Goal: Task Accomplishment & Management: Manage account settings

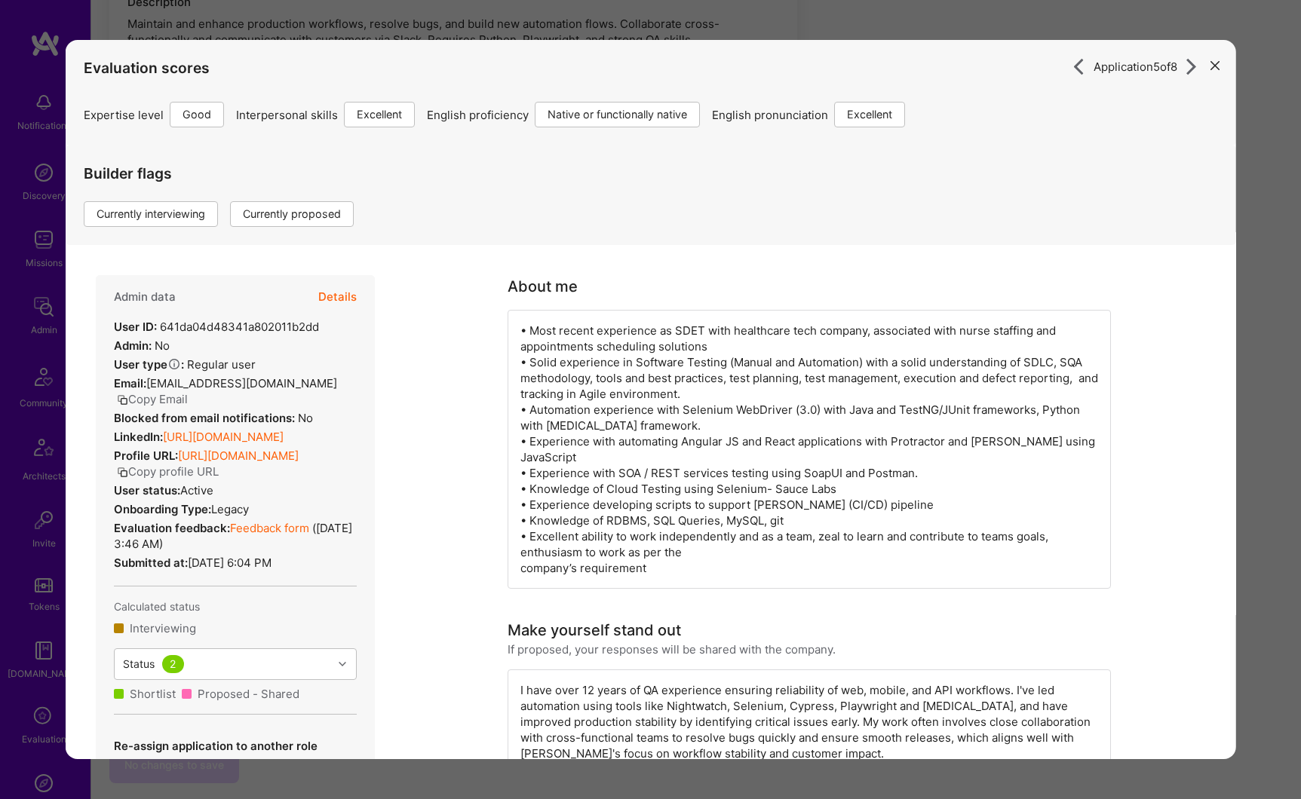
scroll to position [909, 0]
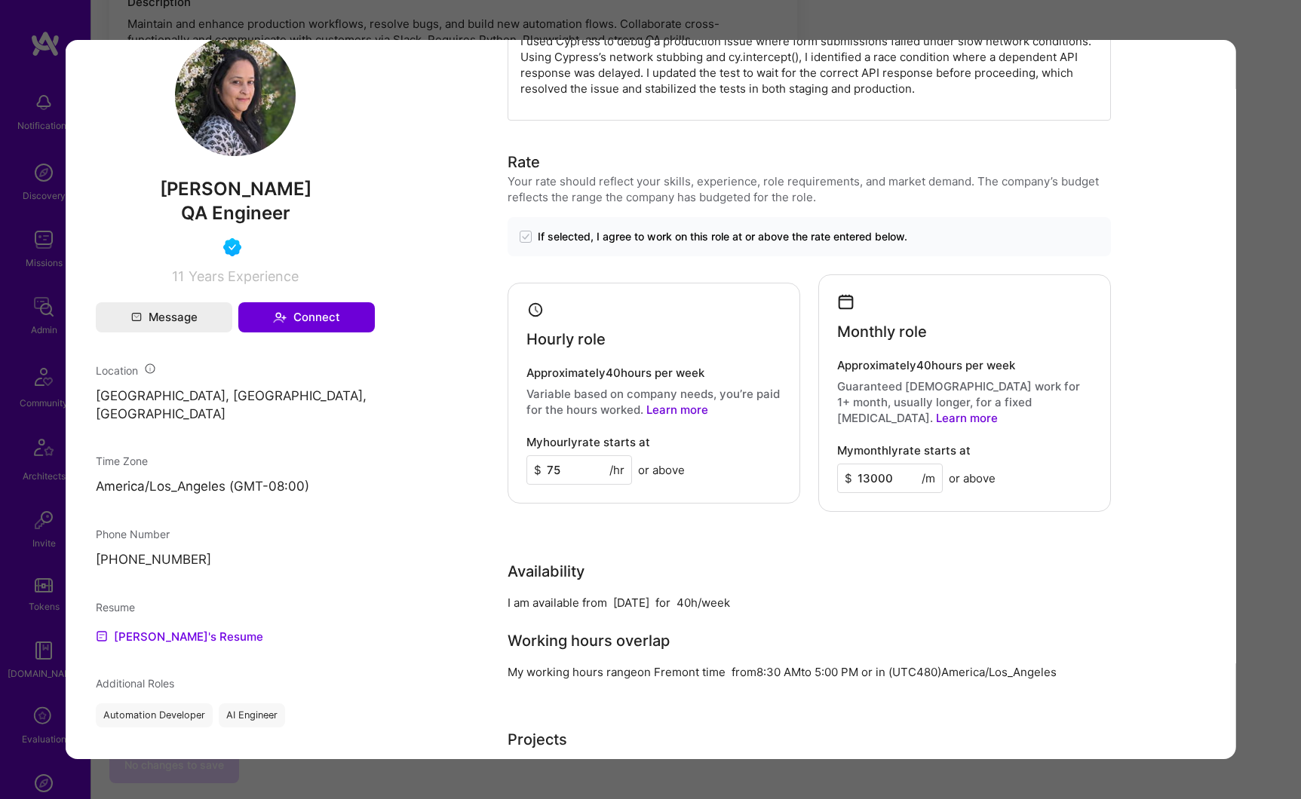
click at [1271, 179] on div "Application 5 of 8 Evaluation scores Expertise level Good Interpersonal skills …" at bounding box center [650, 399] width 1301 height 799
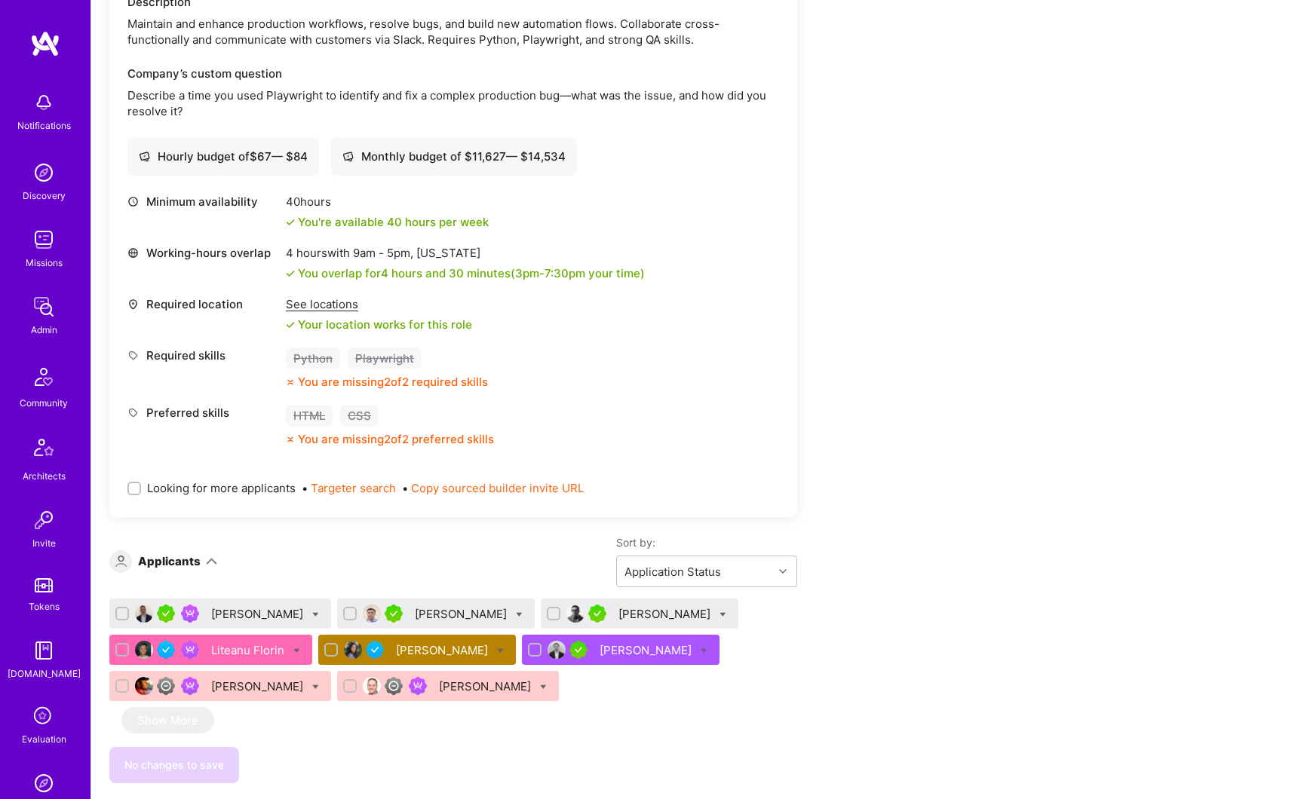
scroll to position [485, 0]
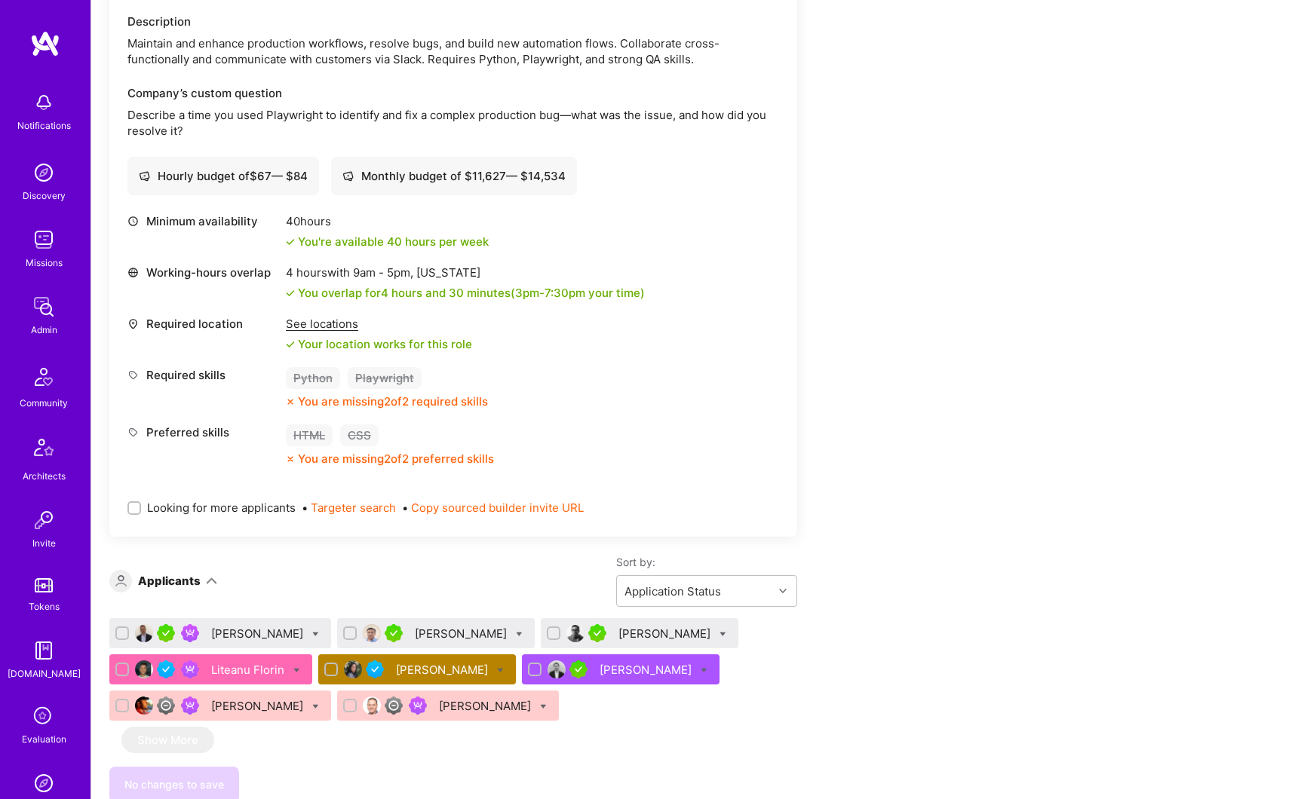
click at [328, 323] on div "See locations" at bounding box center [379, 324] width 186 height 16
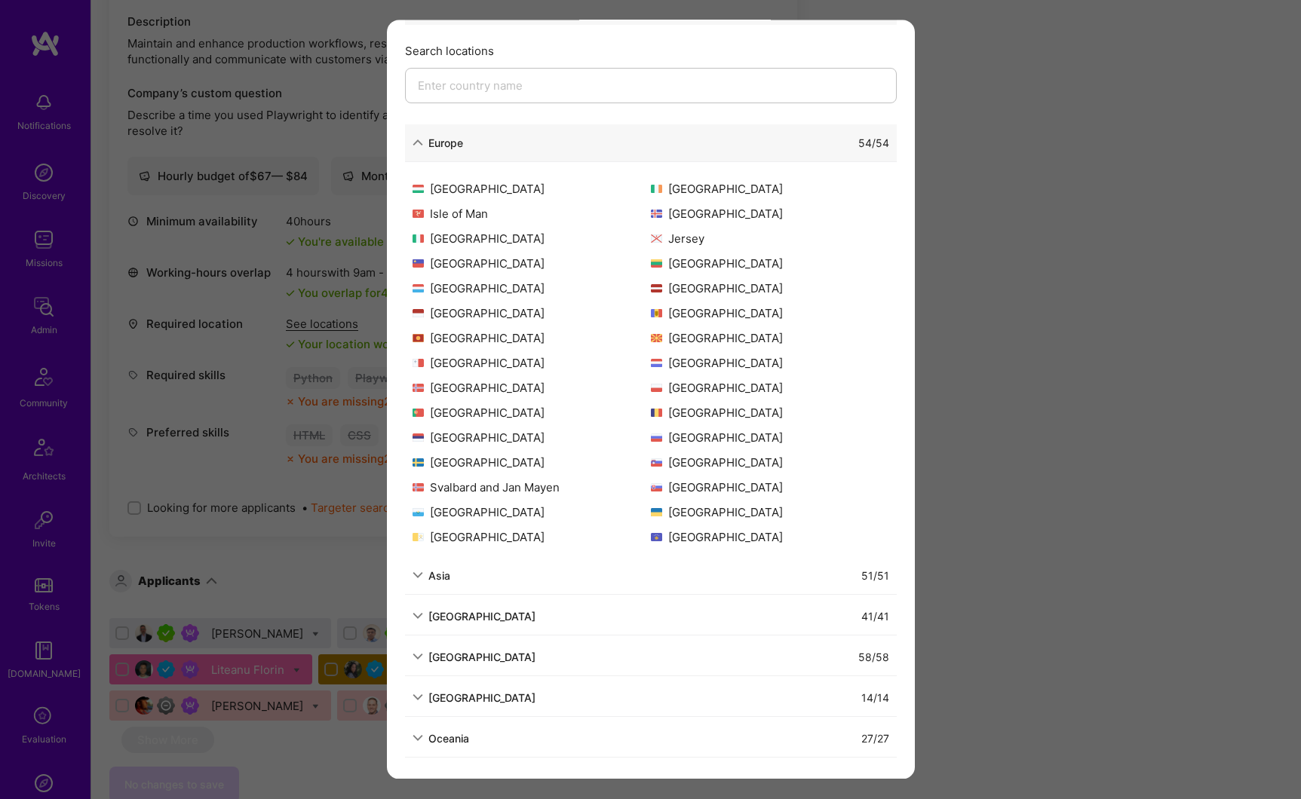
scroll to position [0, 0]
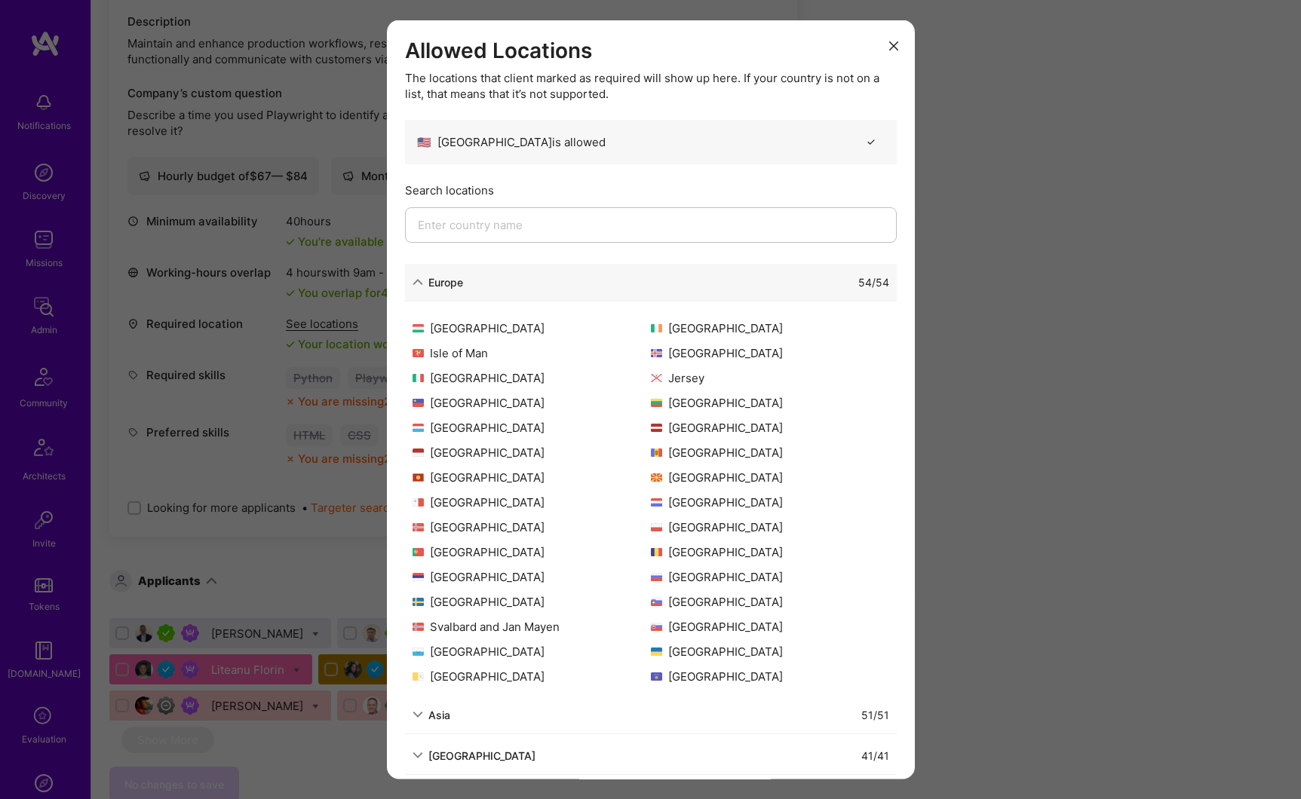
click at [889, 49] on icon "modal" at bounding box center [893, 45] width 9 height 9
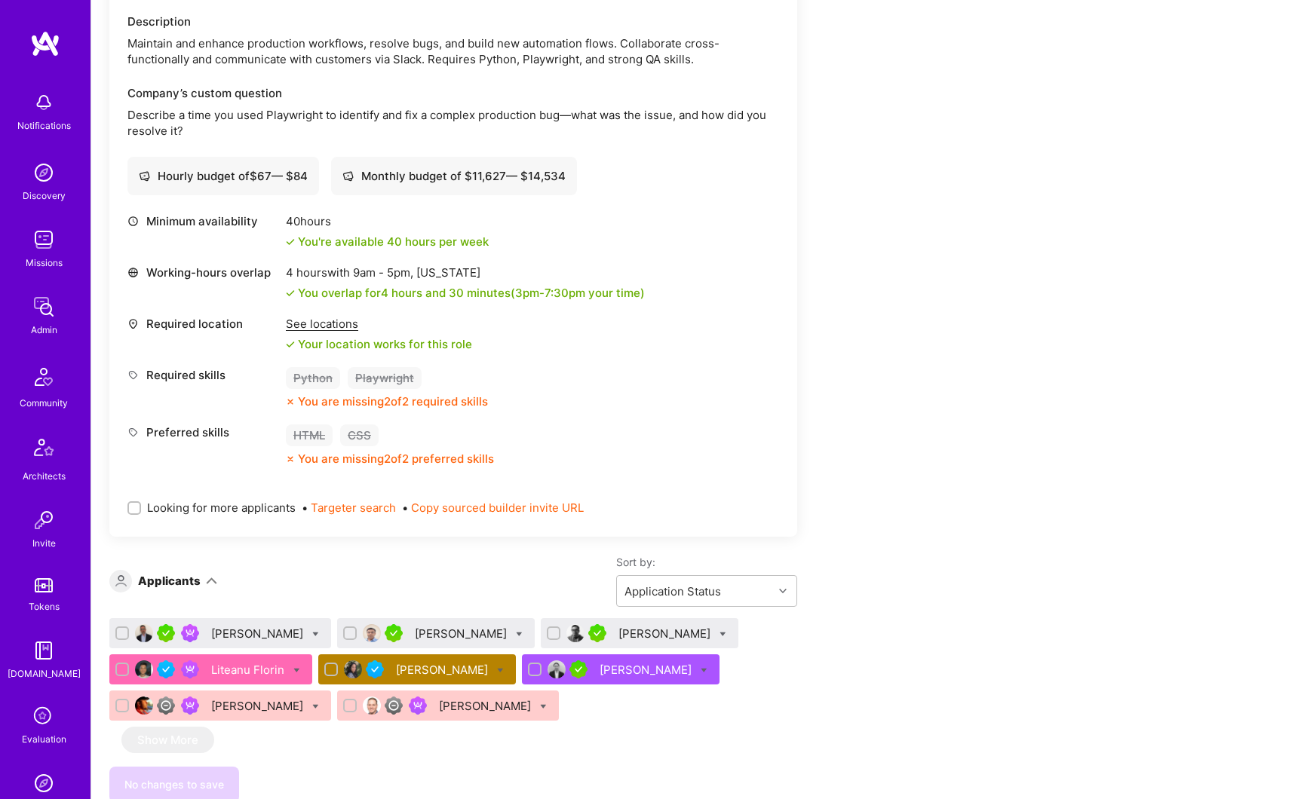
click at [237, 637] on div "[PERSON_NAME]" at bounding box center [258, 634] width 95 height 16
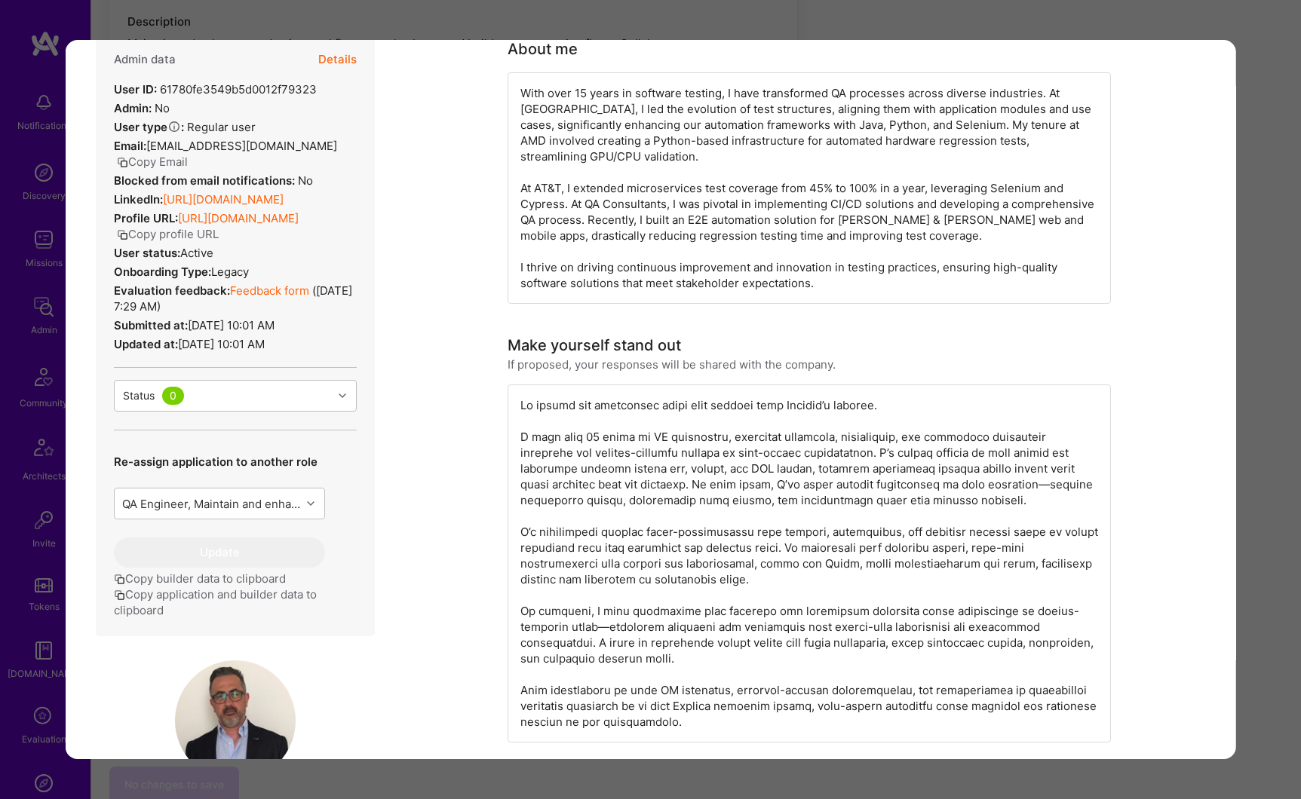
scroll to position [813, 0]
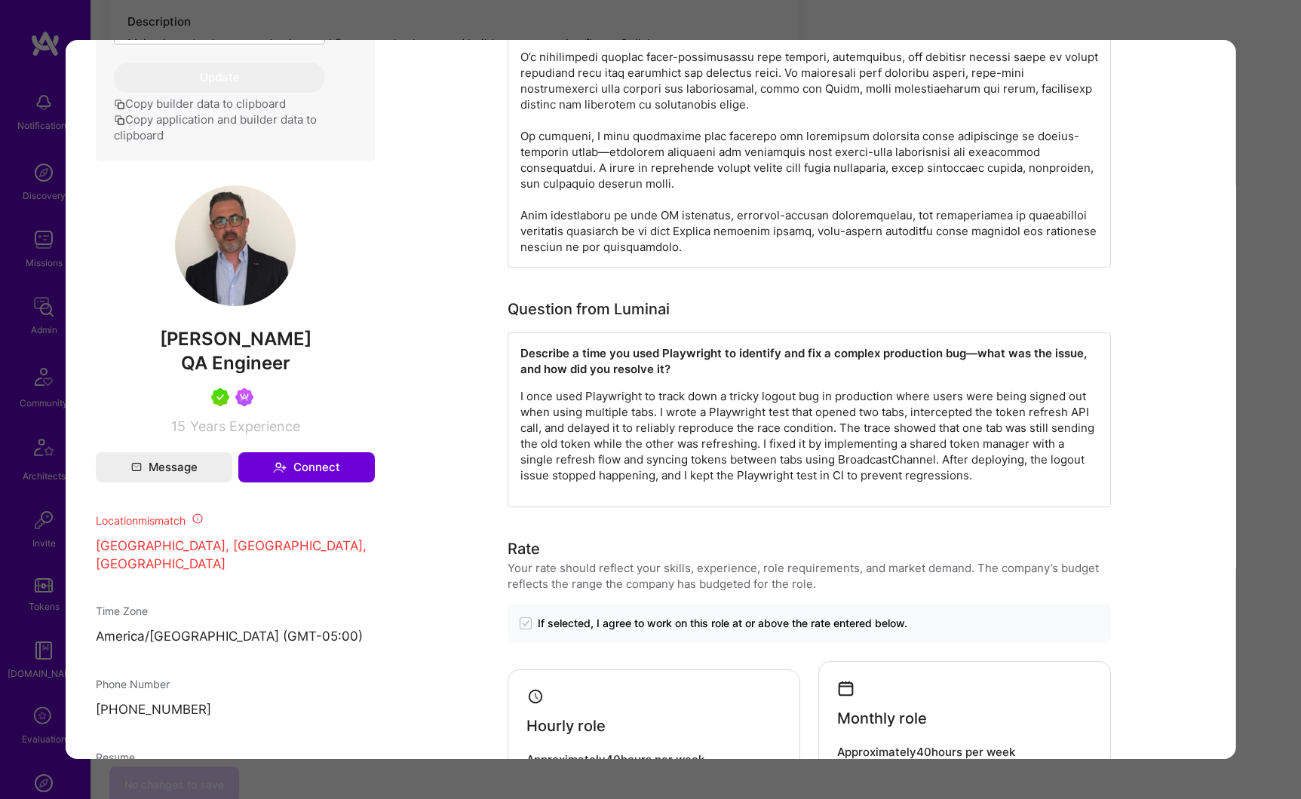
click at [1252, 45] on div "Application 1 of 8 Builder Missing Requirements Required Location See locations…" at bounding box center [650, 399] width 1301 height 799
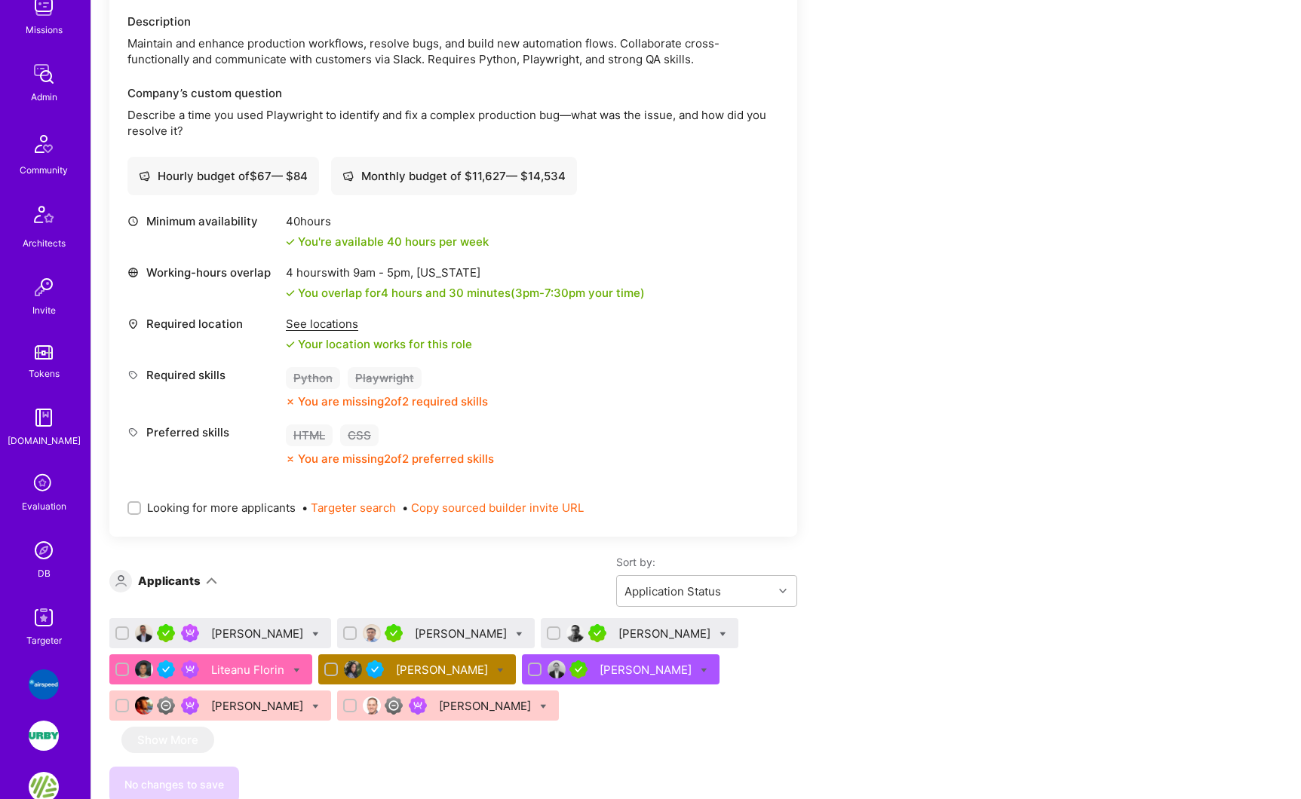
scroll to position [243, 0]
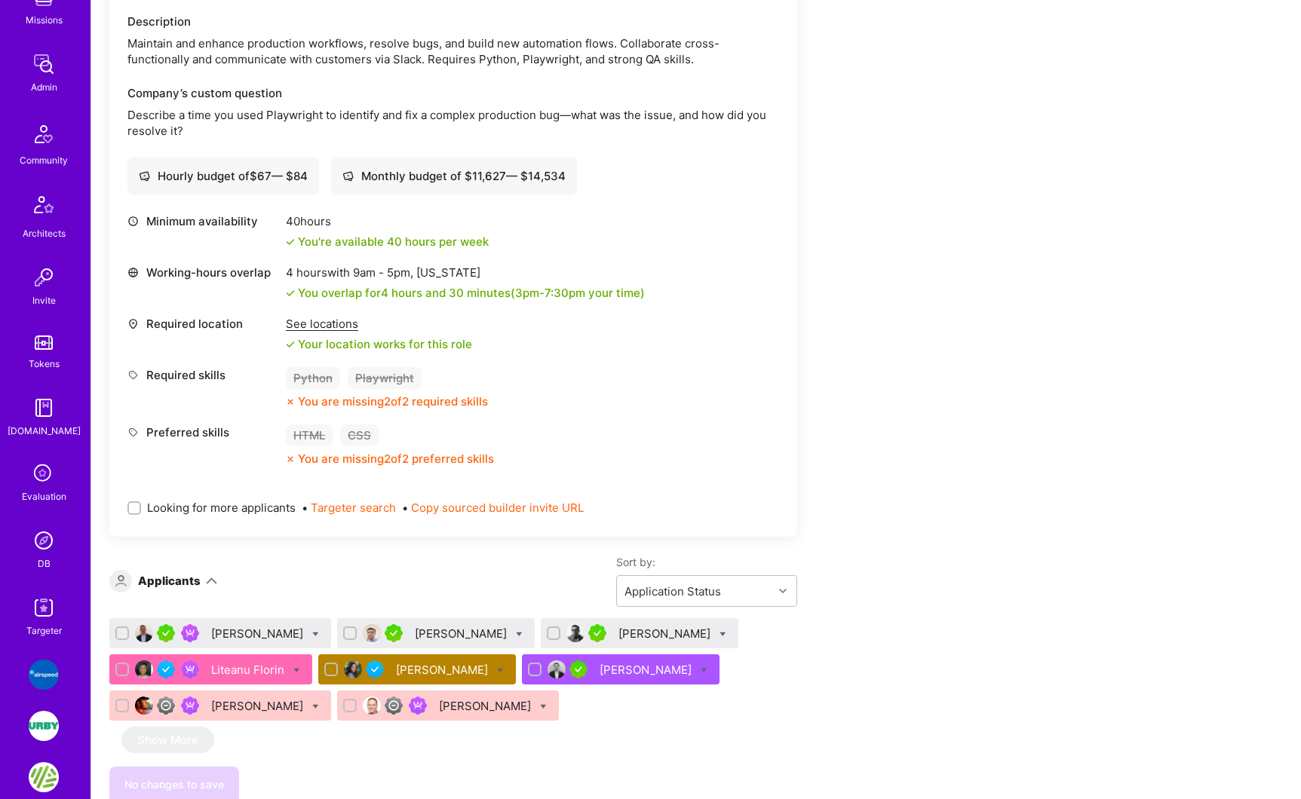
click at [37, 536] on img at bounding box center [44, 541] width 30 height 30
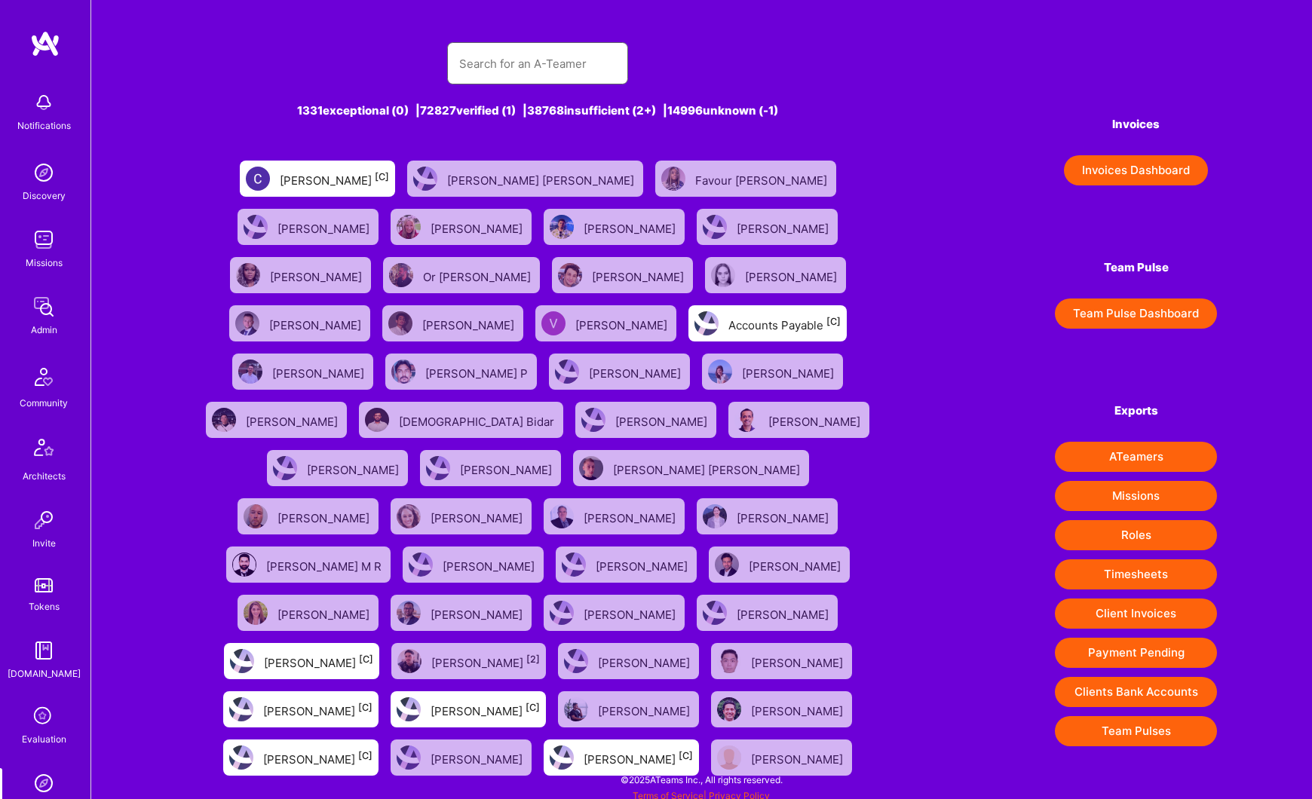
click at [510, 78] on input "text" at bounding box center [537, 63] width 157 height 38
paste input "Ion Bota"
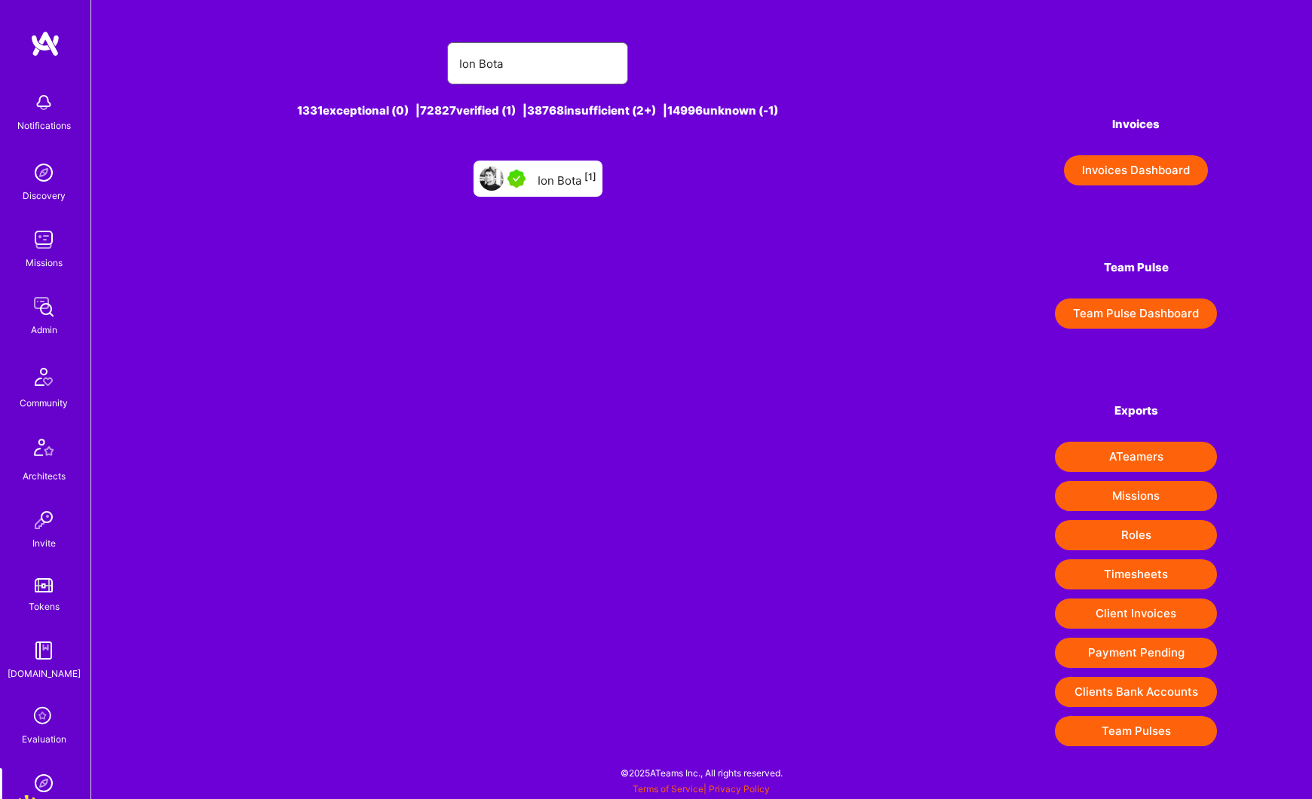
type input "Ion Bota"
click at [539, 176] on div "Ion Bota [1]" at bounding box center [567, 179] width 59 height 20
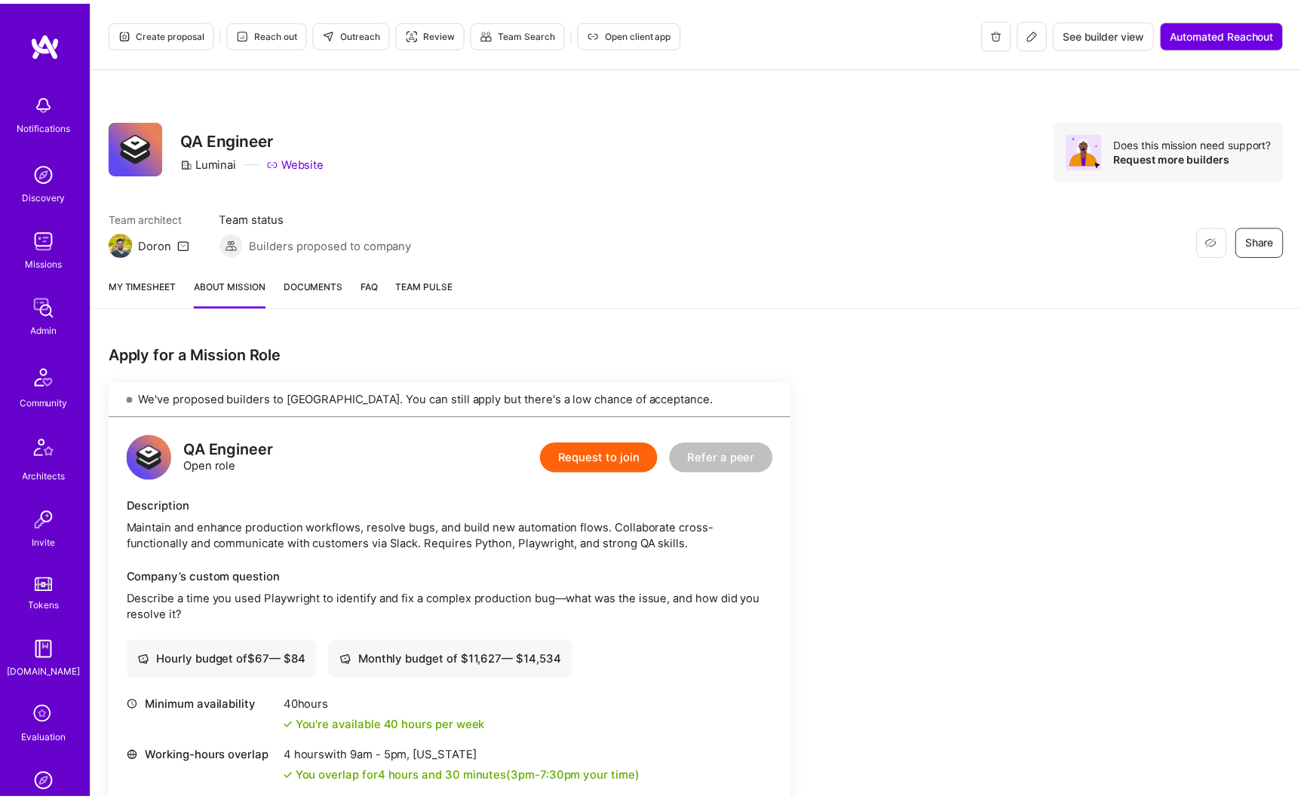
scroll to position [485, 0]
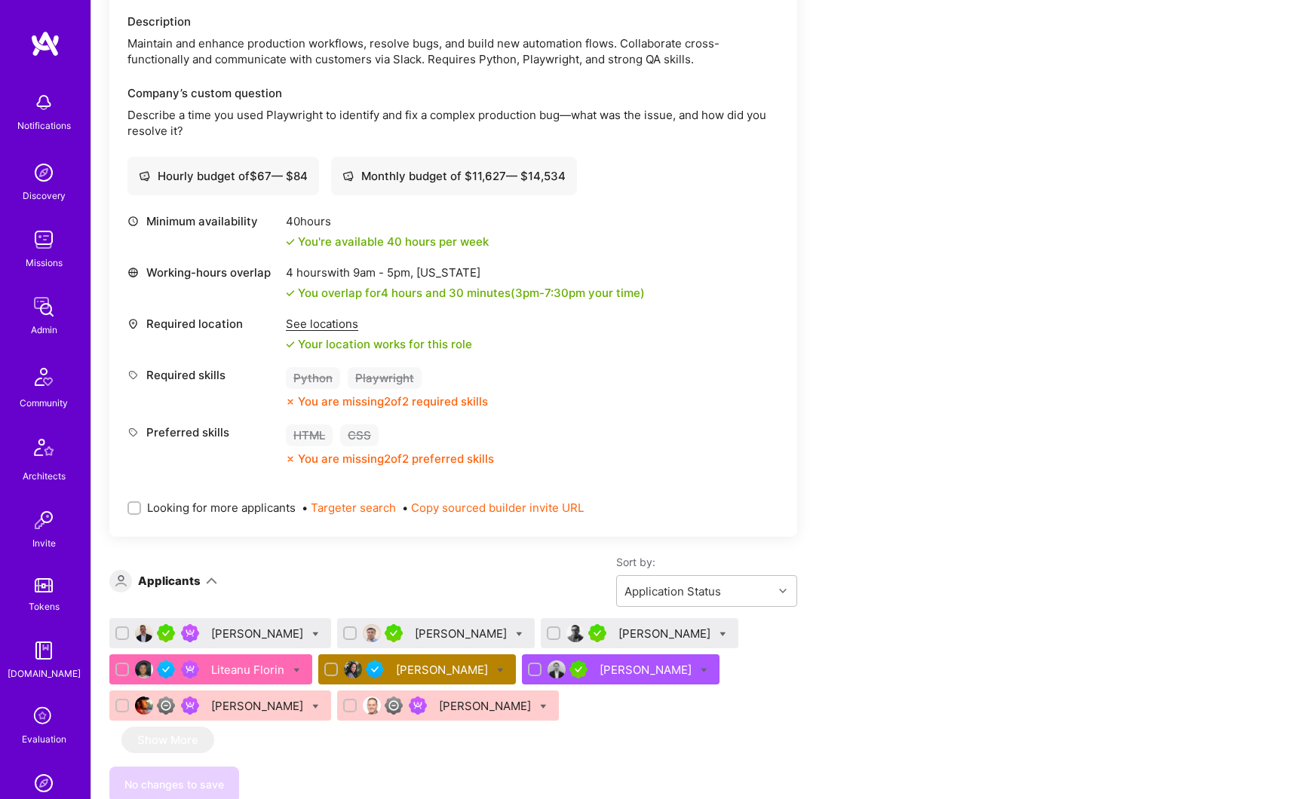
click at [446, 671] on div "[PERSON_NAME]" at bounding box center [443, 670] width 95 height 16
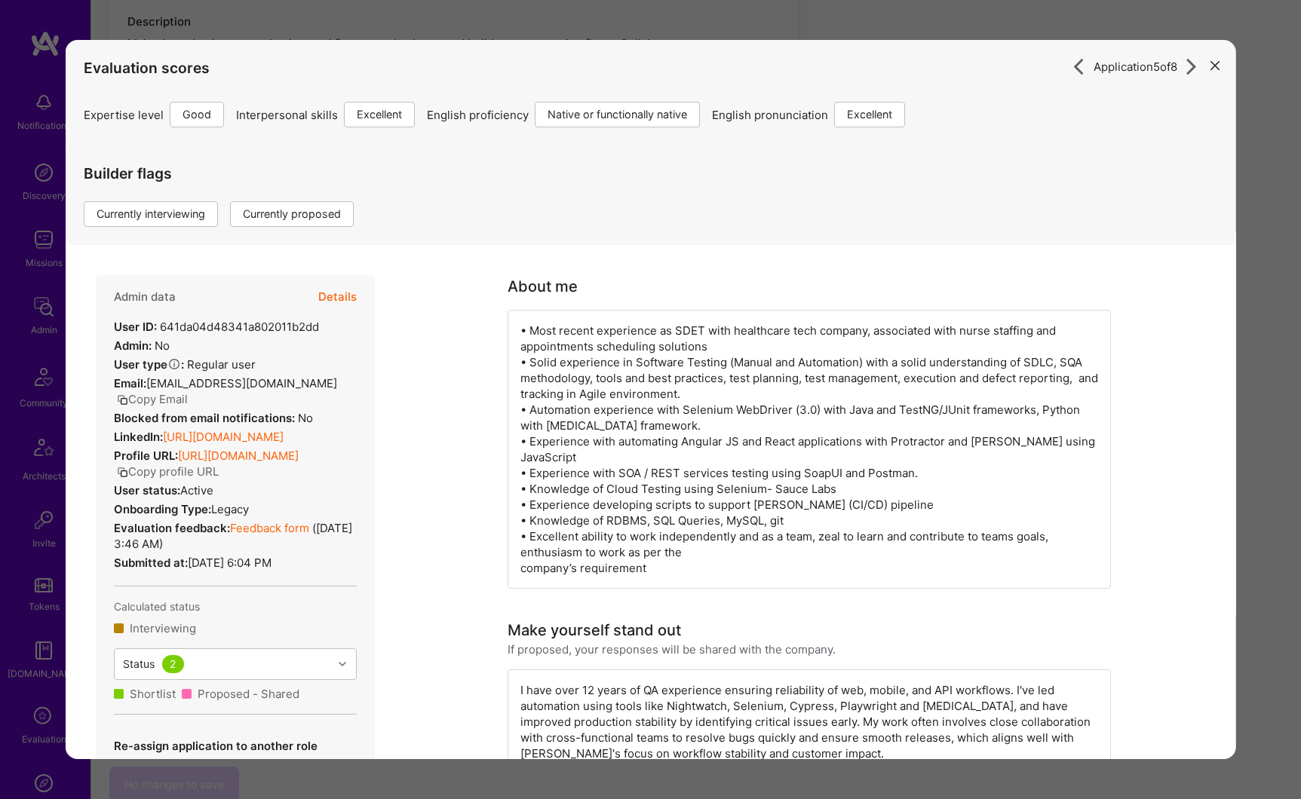
scroll to position [330, 0]
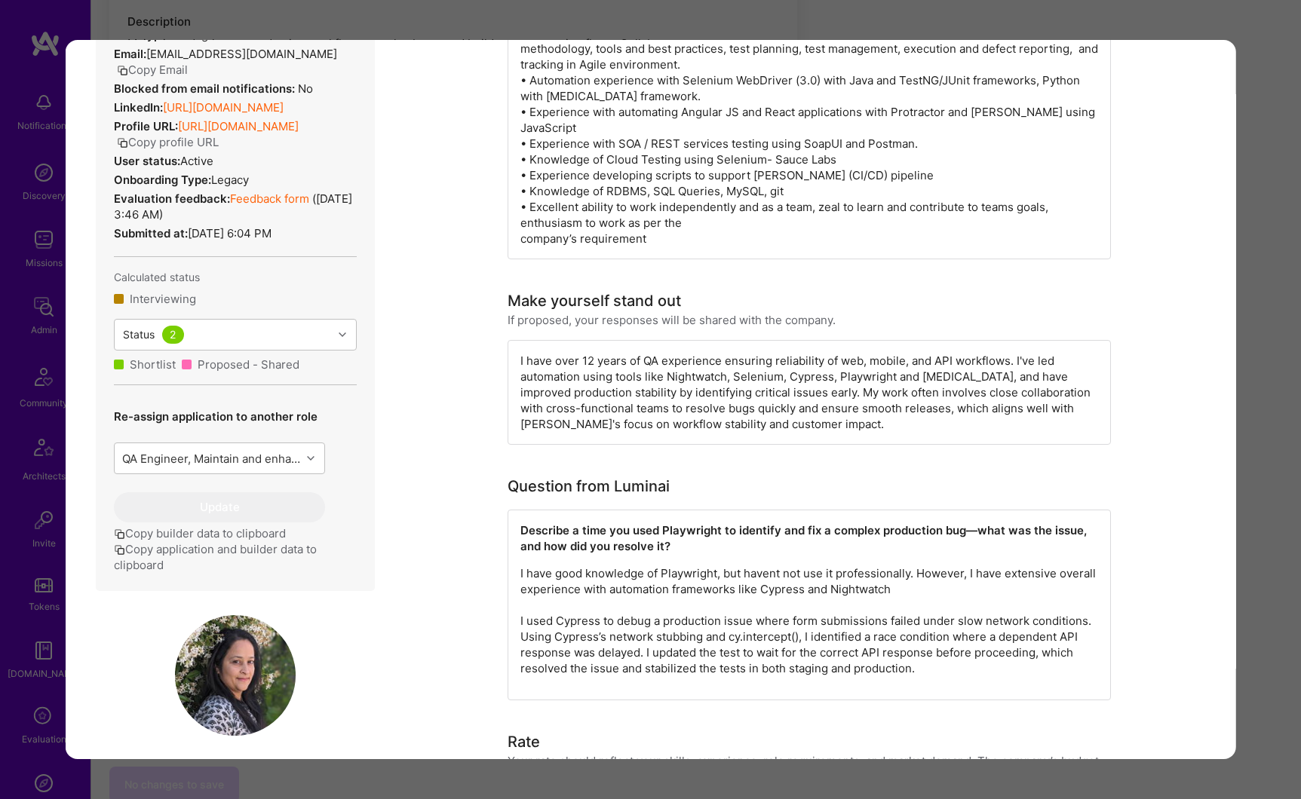
click at [583, 30] on div "Application 5 of 8 Evaluation scores Expertise level Good Interpersonal skills …" at bounding box center [650, 399] width 1301 height 799
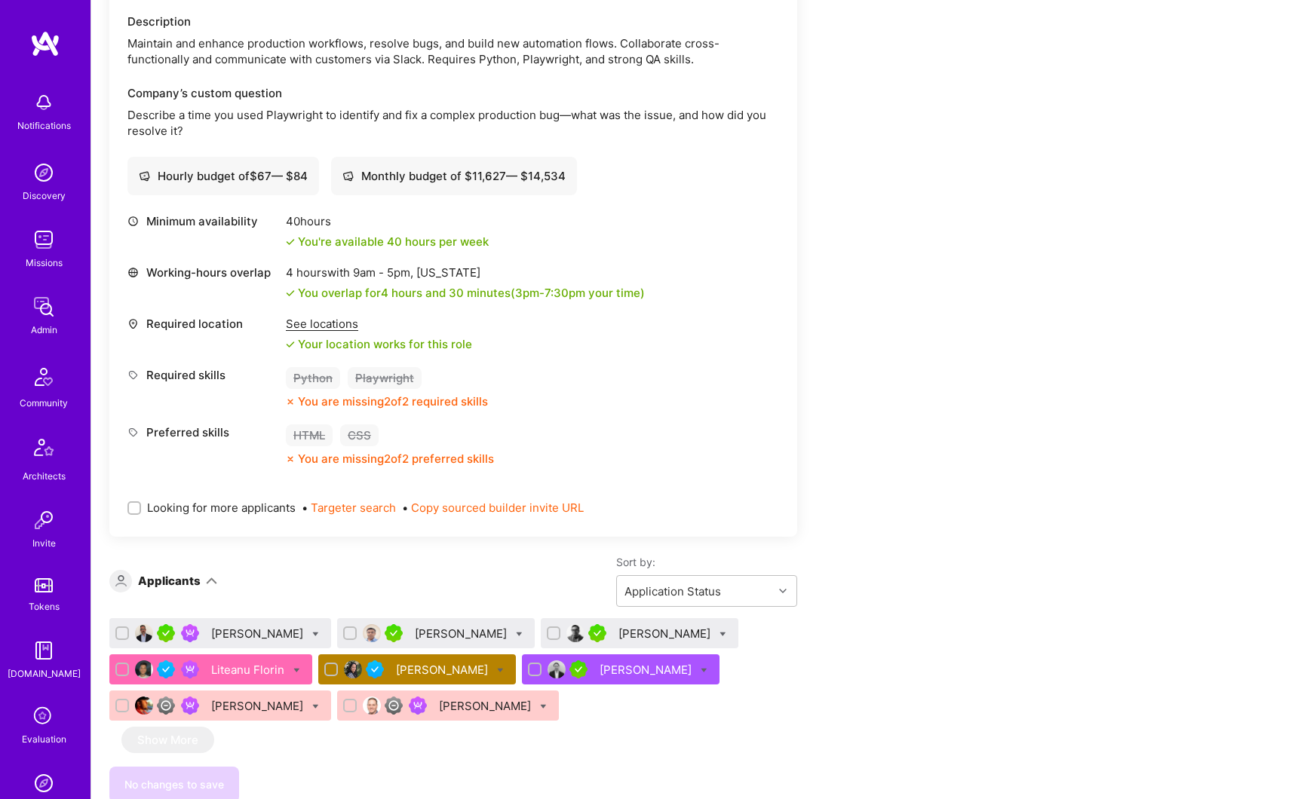
click at [446, 669] on div "[PERSON_NAME]" at bounding box center [443, 670] width 95 height 16
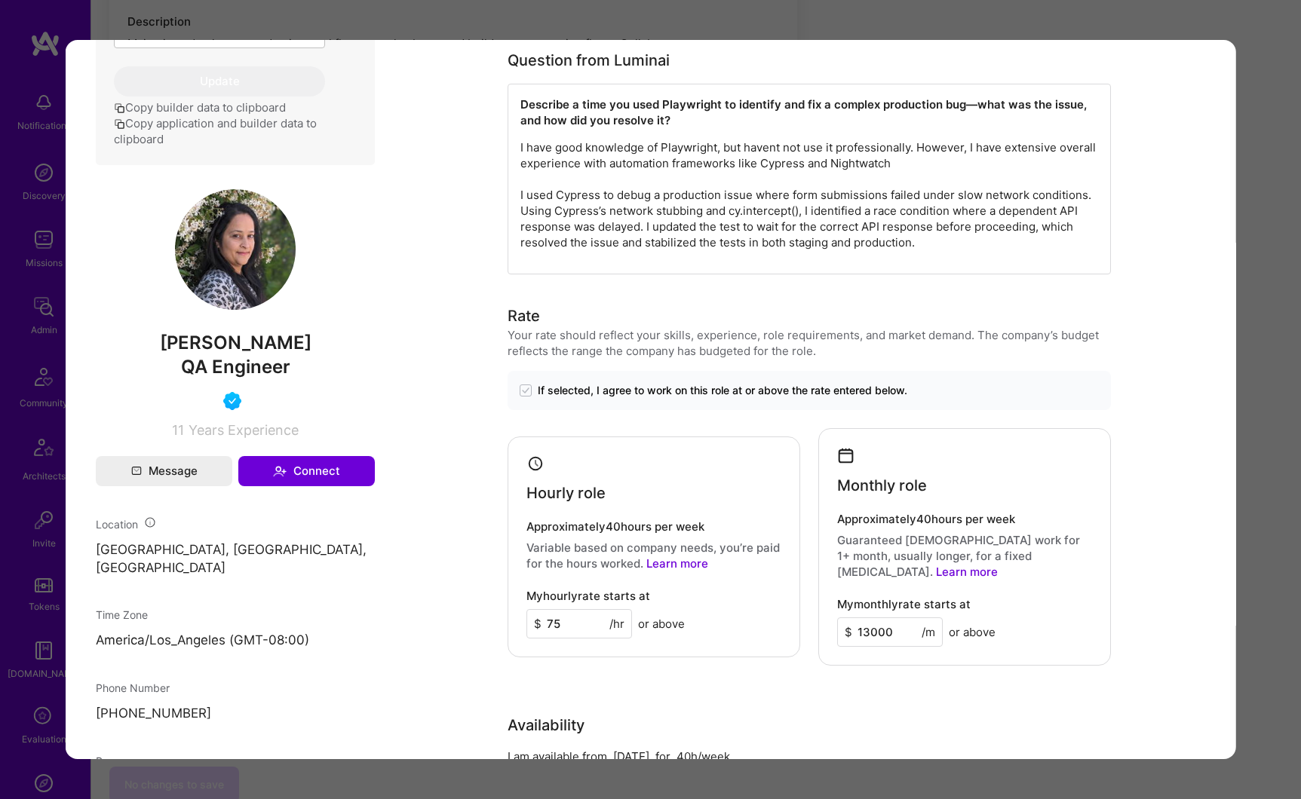
scroll to position [775, 0]
